Goal: Information Seeking & Learning: Learn about a topic

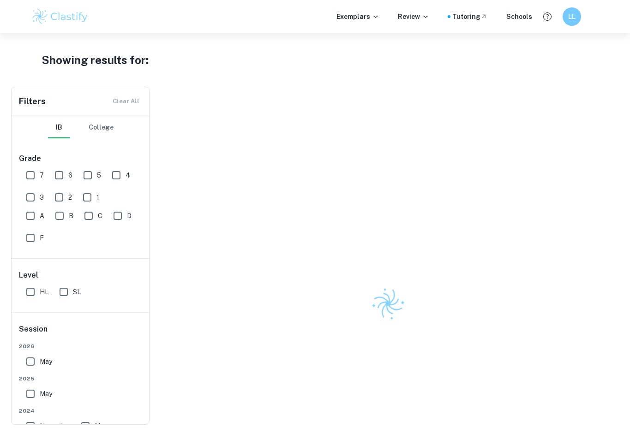
click at [30, 292] on input "HL" at bounding box center [30, 292] width 18 height 18
checkbox input "false"
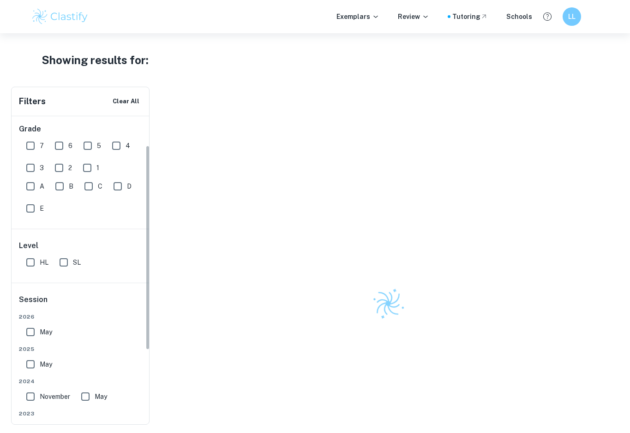
scroll to position [46, 0]
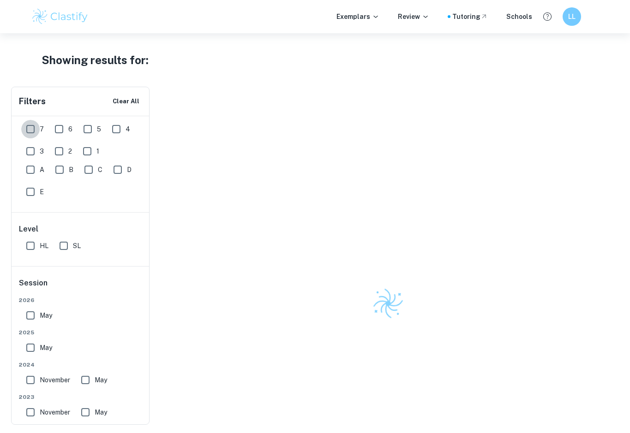
click at [27, 130] on input "7" at bounding box center [30, 129] width 18 height 18
checkbox input "false"
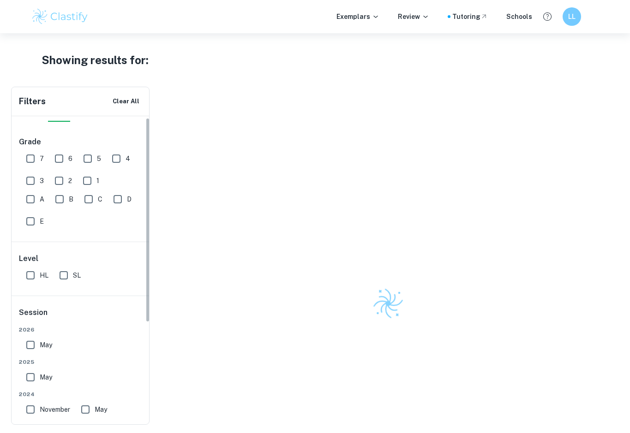
scroll to position [0, 0]
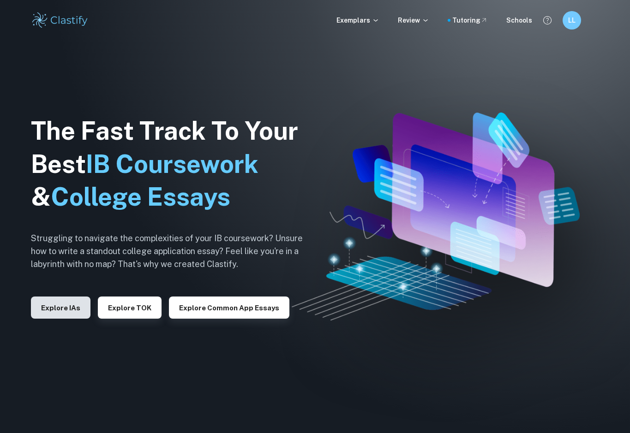
click at [53, 308] on button "Explore IAs" at bounding box center [60, 308] width 59 height 22
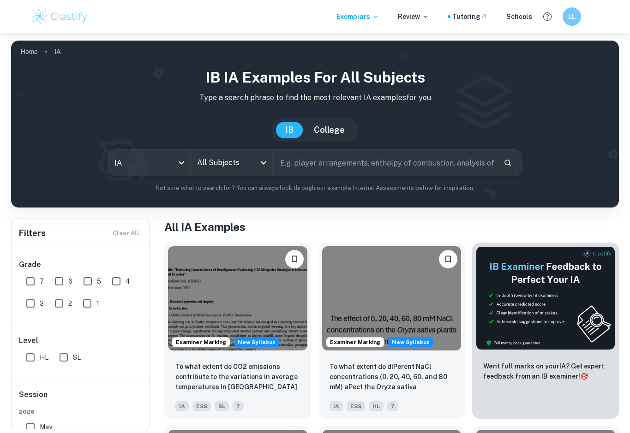
click at [35, 281] on input "7" at bounding box center [30, 281] width 18 height 18
checkbox input "true"
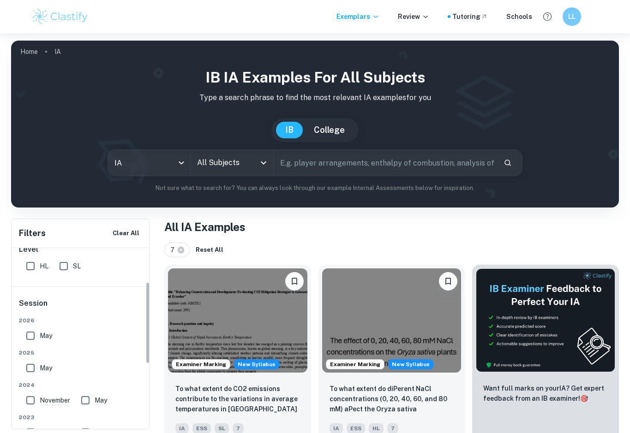
scroll to position [92, 0]
click at [33, 266] on input "HL" at bounding box center [30, 265] width 18 height 18
checkbox input "true"
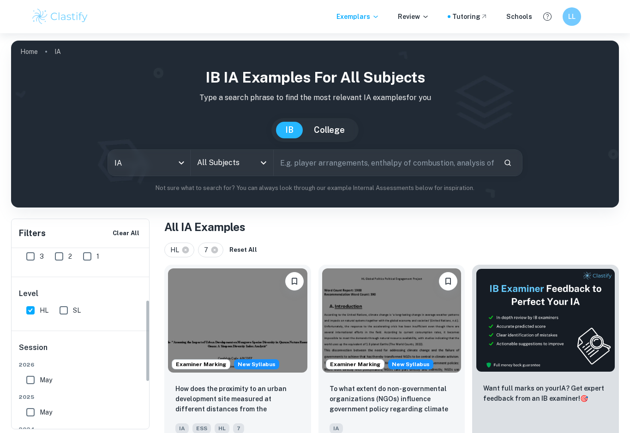
scroll to position [46, 0]
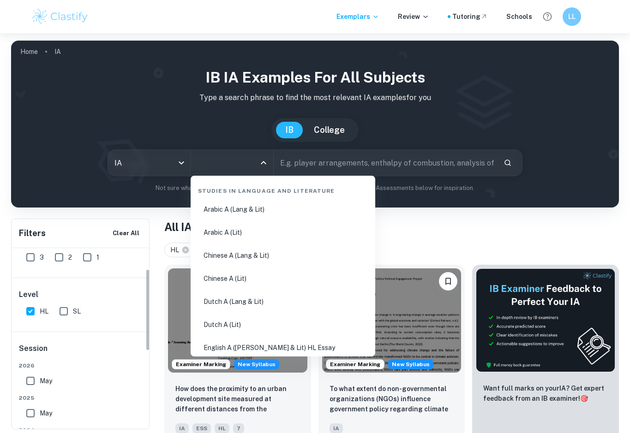
click at [238, 163] on input "All Subjects" at bounding box center [225, 163] width 60 height 18
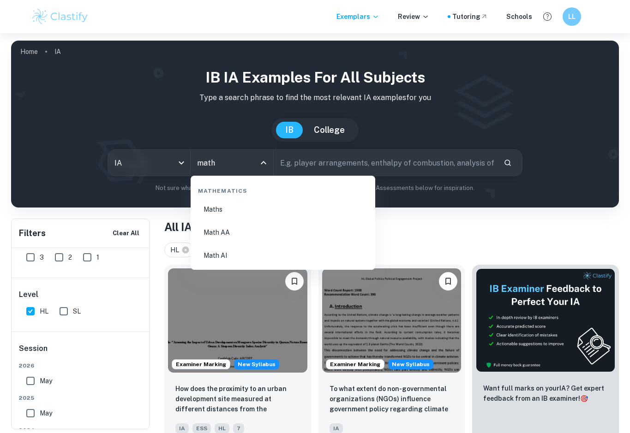
click at [234, 231] on li "Math AA" at bounding box center [282, 232] width 177 height 21
type input "Math AA"
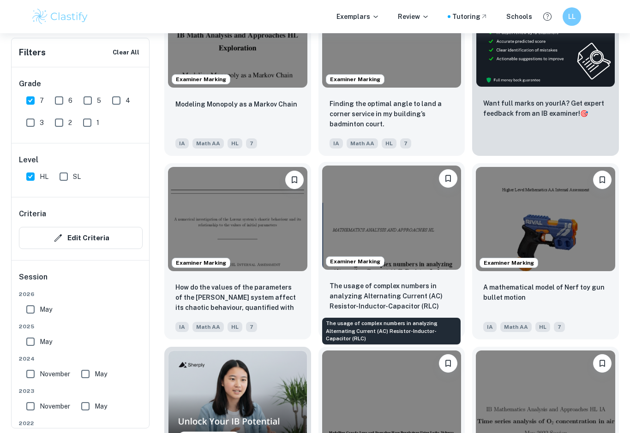
scroll to position [415, 0]
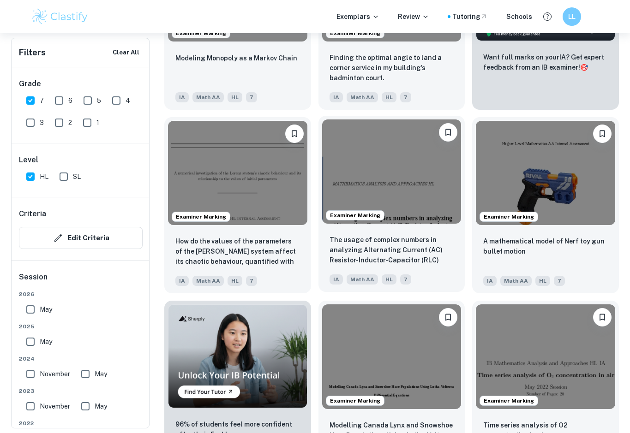
click at [387, 183] on img at bounding box center [391, 171] width 139 height 104
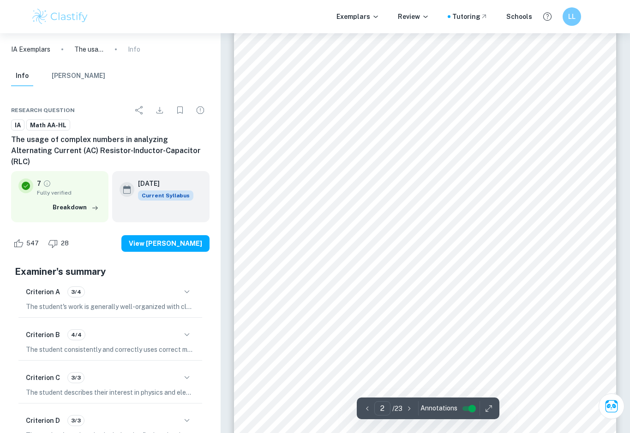
scroll to position [612, 0]
type input "3"
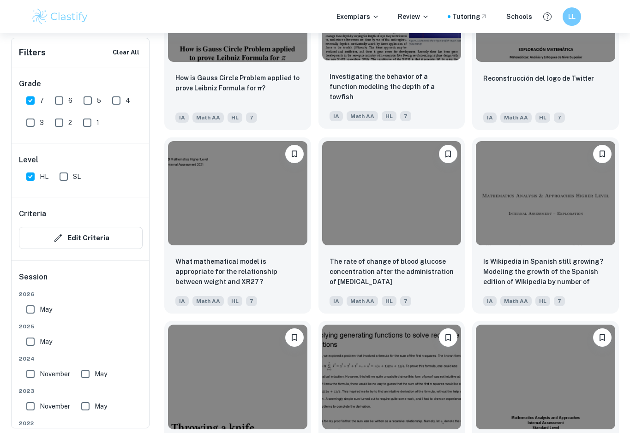
scroll to position [1153, 0]
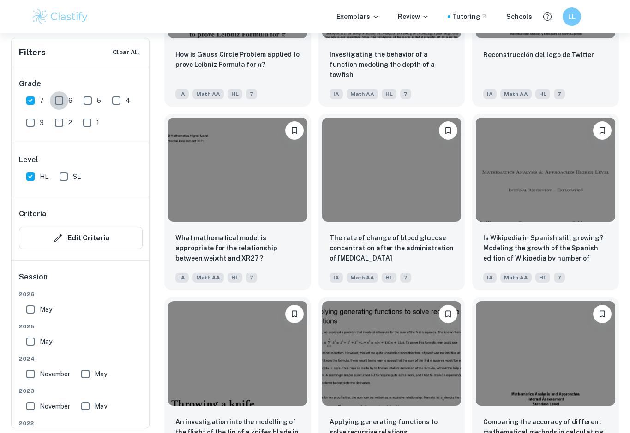
click at [61, 101] on input "6" at bounding box center [59, 100] width 18 height 18
checkbox input "true"
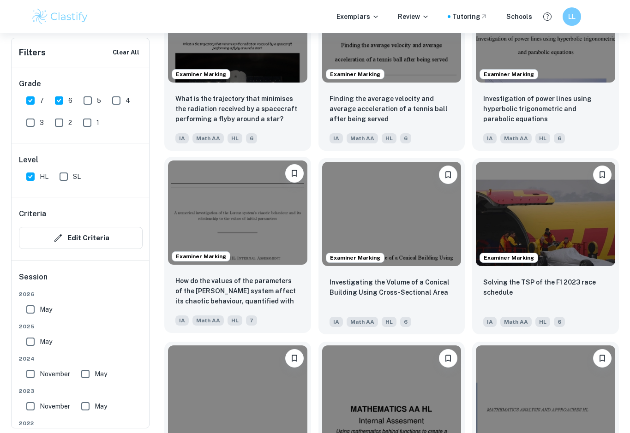
scroll to position [1660, 0]
click at [245, 240] on img at bounding box center [237, 212] width 139 height 104
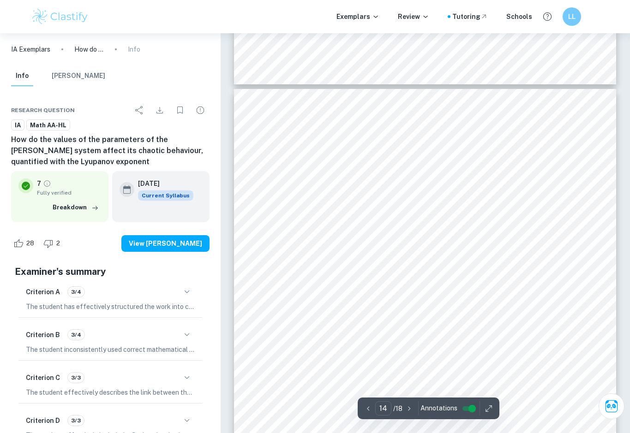
scroll to position [6492, 0]
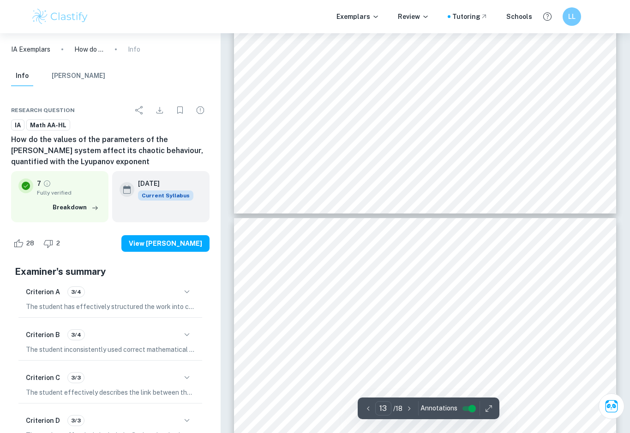
type input "12"
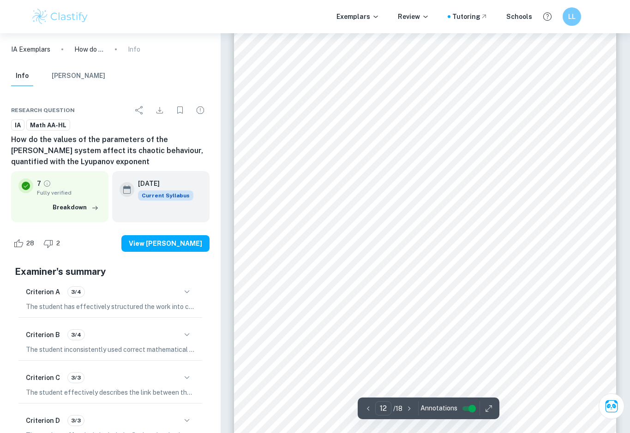
scroll to position [5478, 0]
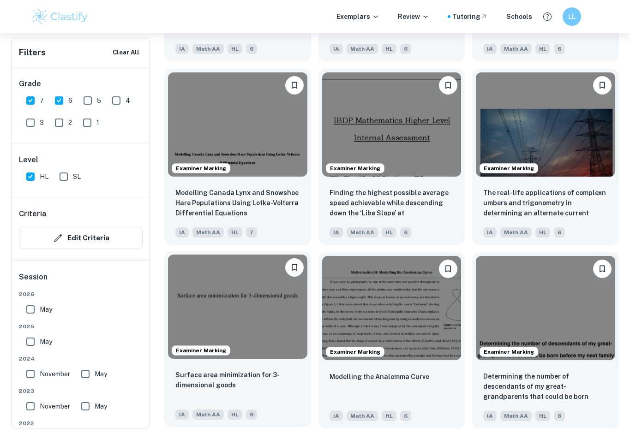
scroll to position [2536, 0]
